Goal: Go to known website: Access a specific website the user already knows

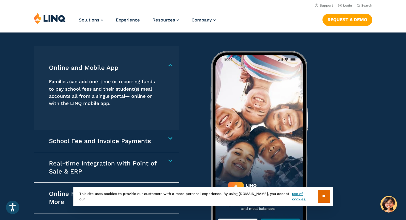
scroll to position [813, 0]
click at [345, 4] on link "Login" at bounding box center [345, 6] width 14 height 4
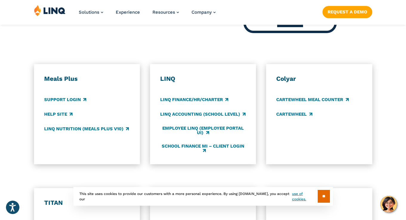
scroll to position [308, 0]
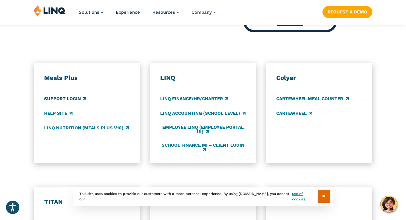
click at [77, 97] on link "Support Login" at bounding box center [65, 98] width 42 height 7
